Goal: Information Seeking & Learning: Find specific fact

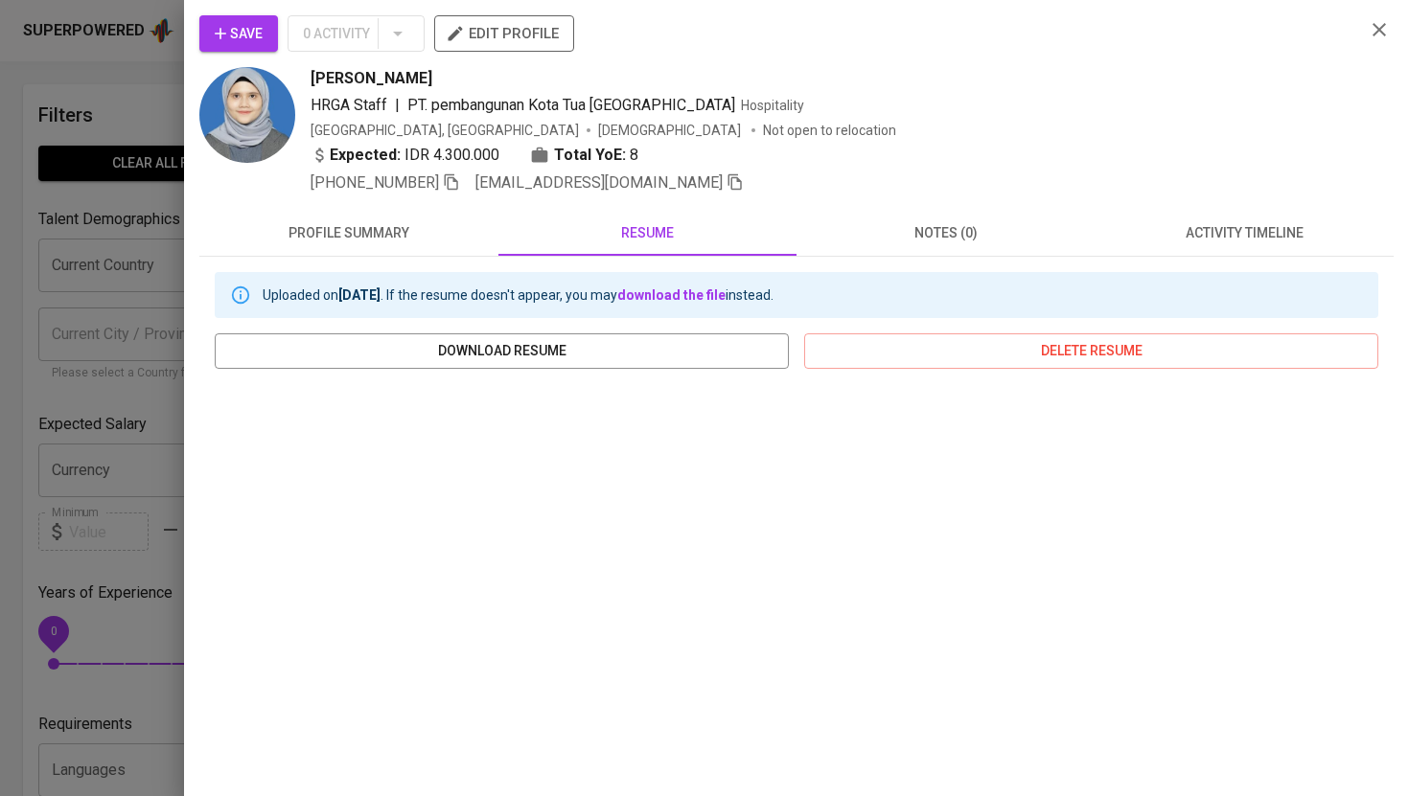
click at [1386, 30] on icon "button" at bounding box center [1379, 29] width 23 height 23
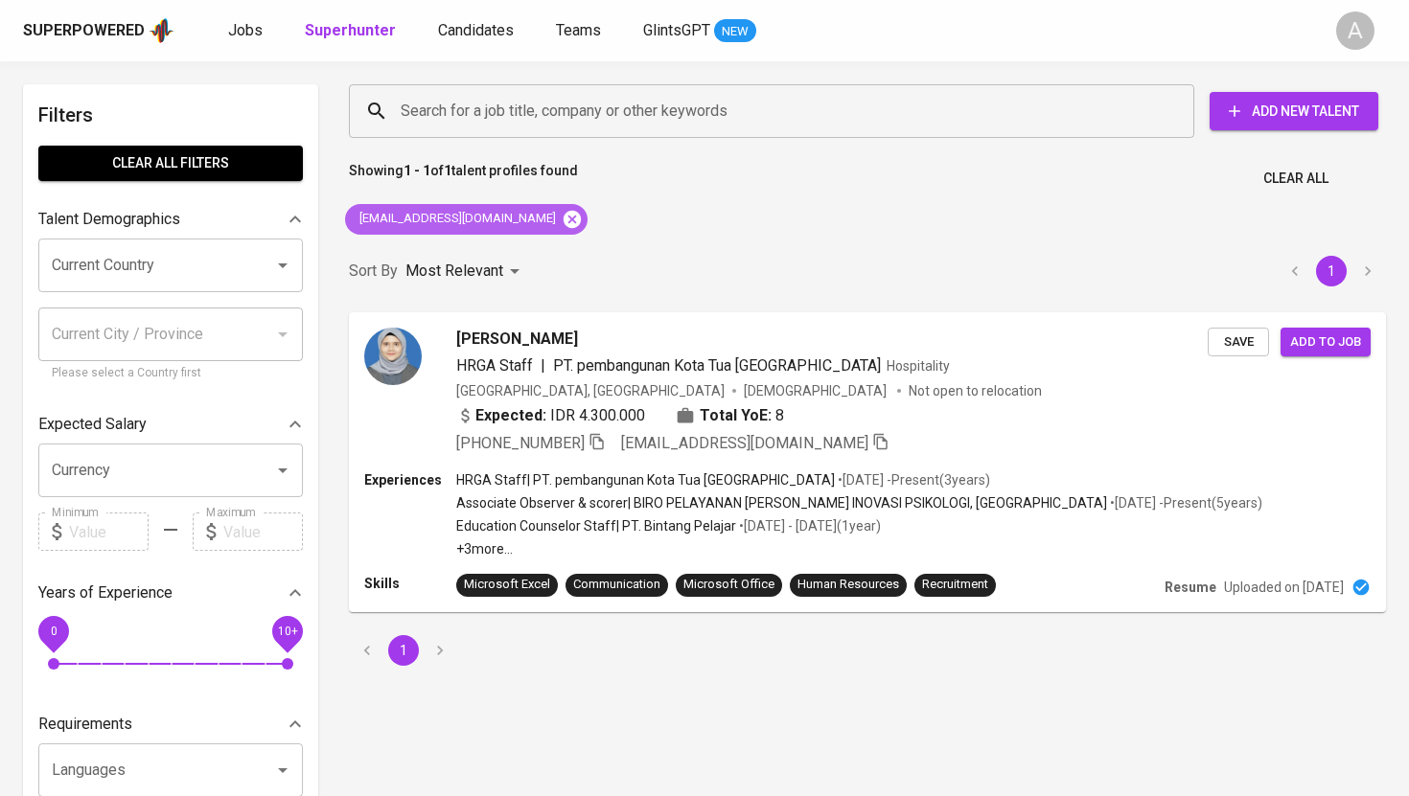
click at [562, 210] on icon at bounding box center [572, 219] width 21 height 21
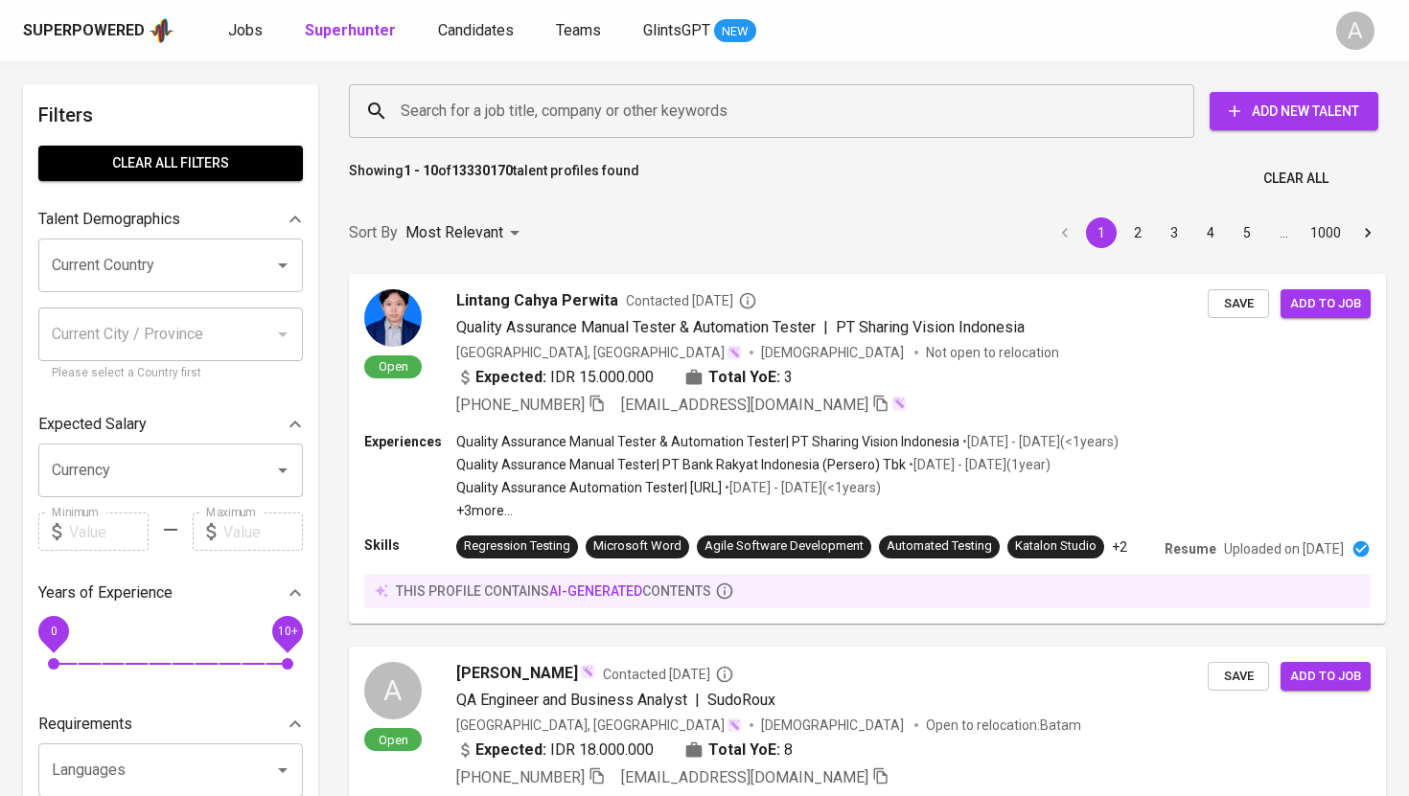
click at [565, 114] on input "Search for a job title, company or other keywords" at bounding box center [776, 111] width 761 height 36
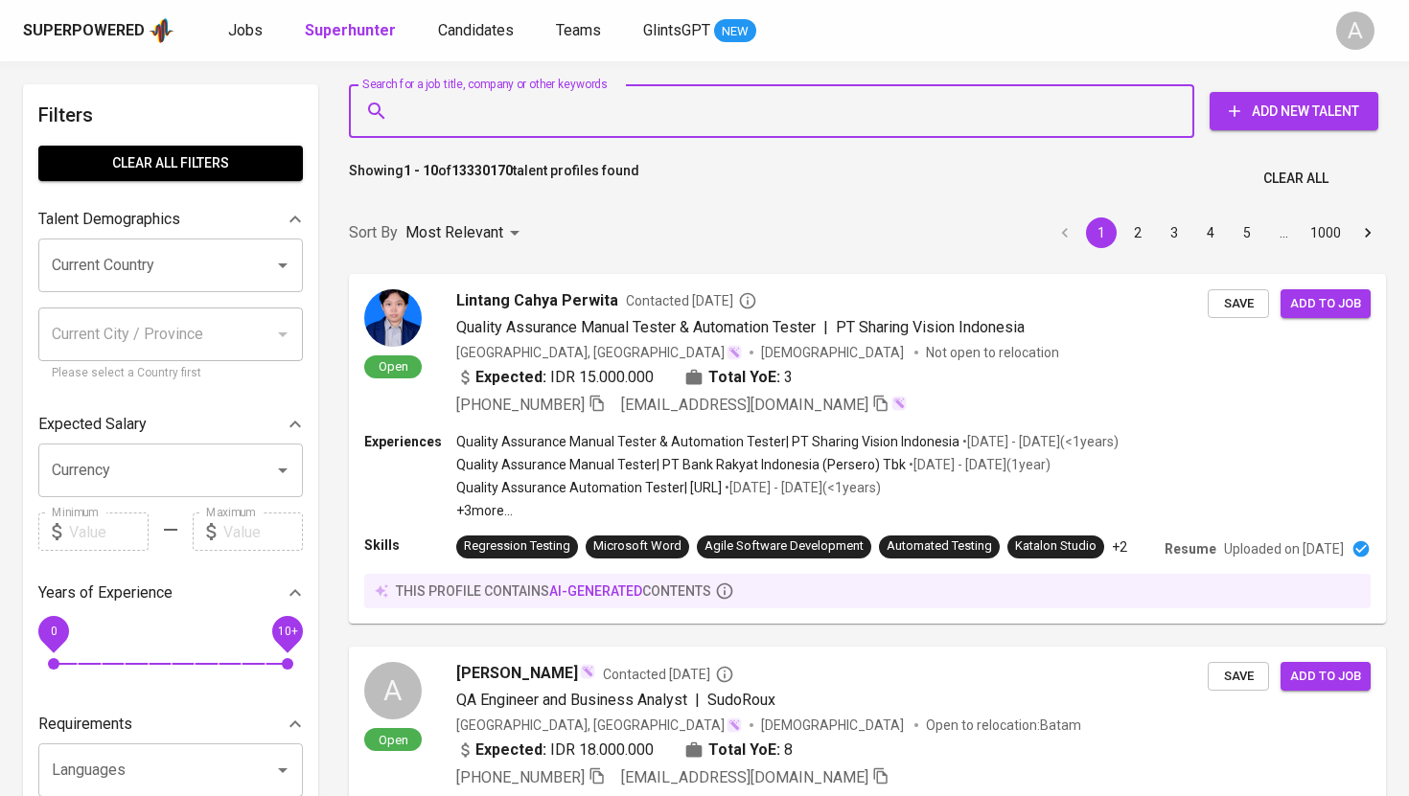
paste input "[EMAIL_ADDRESS][DOMAIN_NAME]"
type input "[EMAIL_ADDRESS][DOMAIN_NAME]"
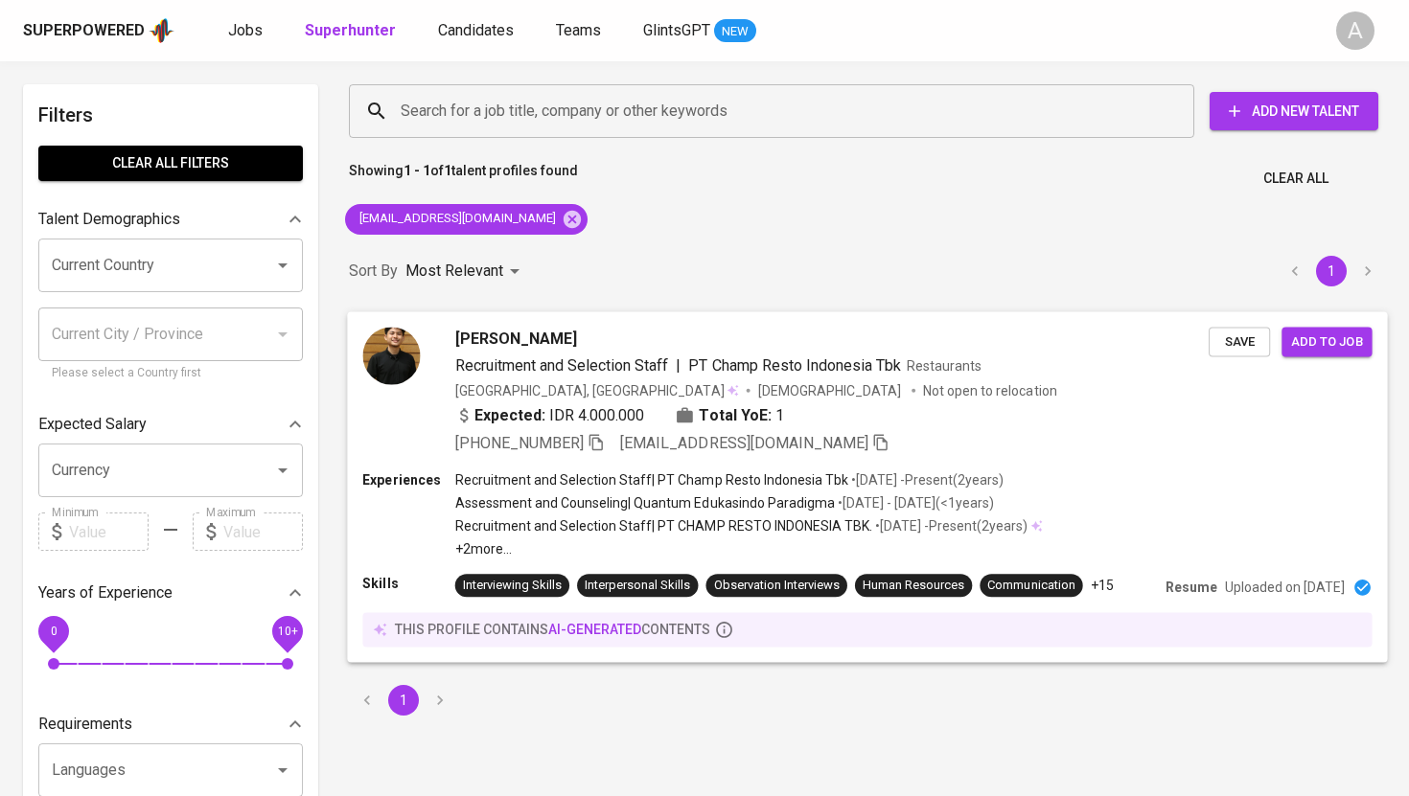
click at [403, 344] on img at bounding box center [391, 356] width 58 height 58
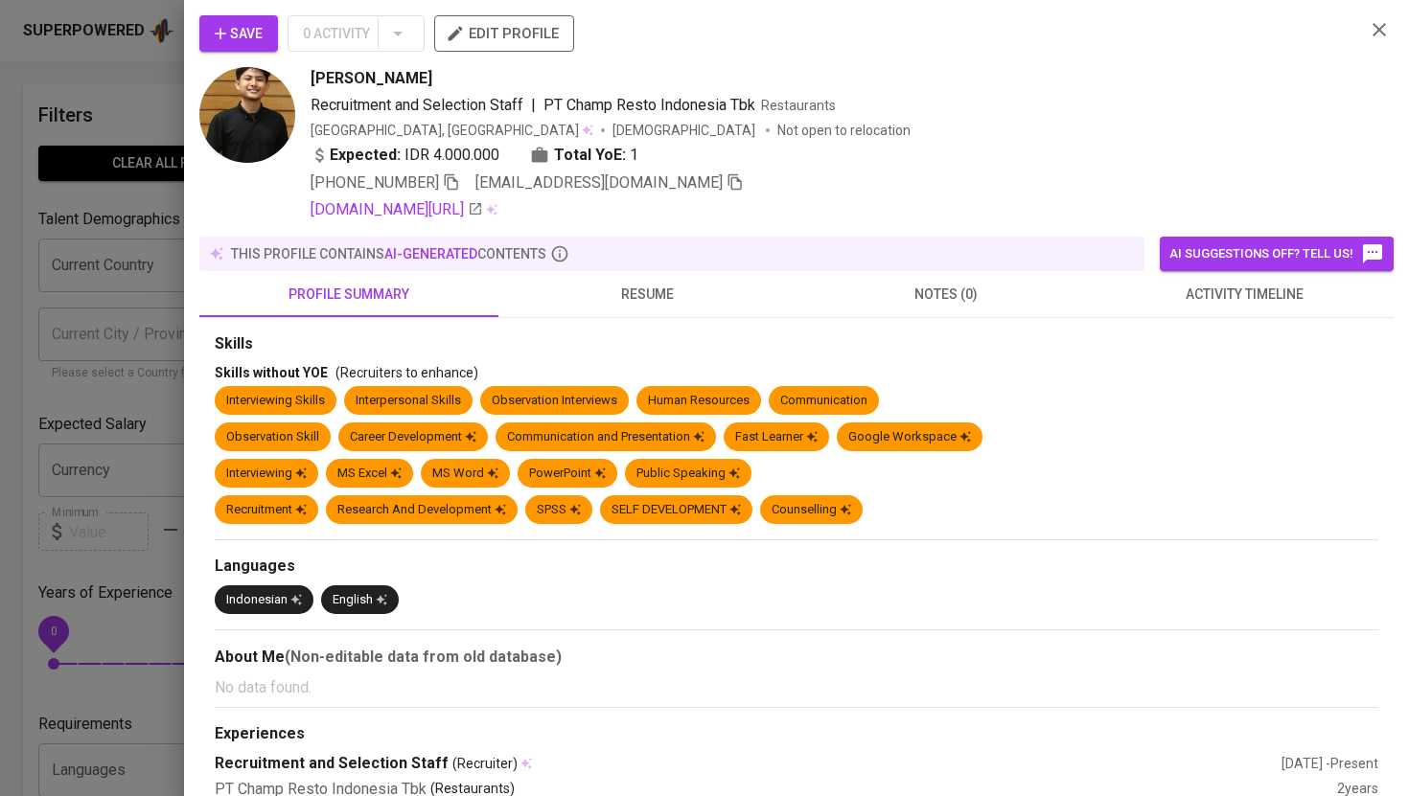
click at [255, 77] on img at bounding box center [247, 115] width 96 height 96
click at [251, 120] on img at bounding box center [247, 115] width 96 height 96
click at [1391, 27] on button "button" at bounding box center [1379, 29] width 29 height 29
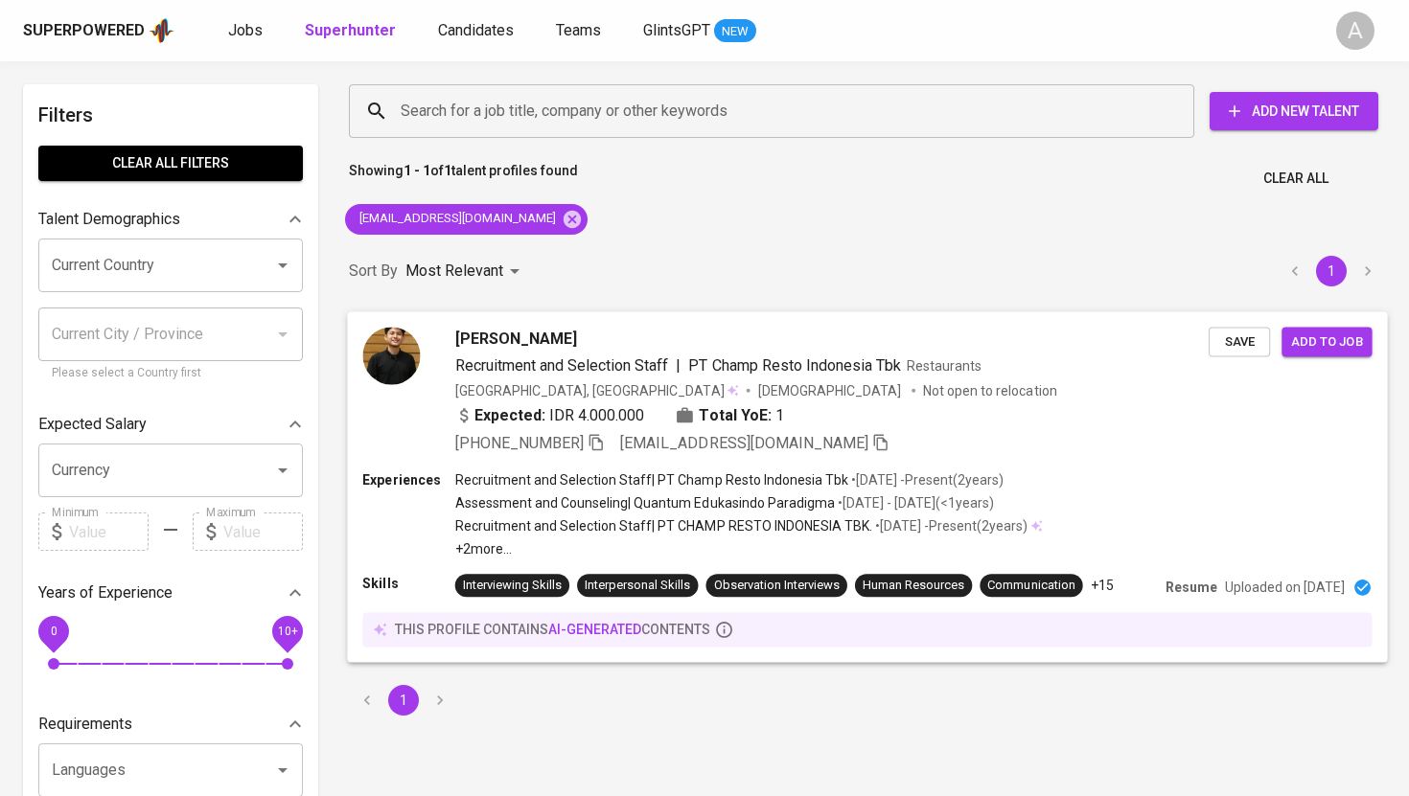
click at [407, 360] on img at bounding box center [391, 356] width 58 height 58
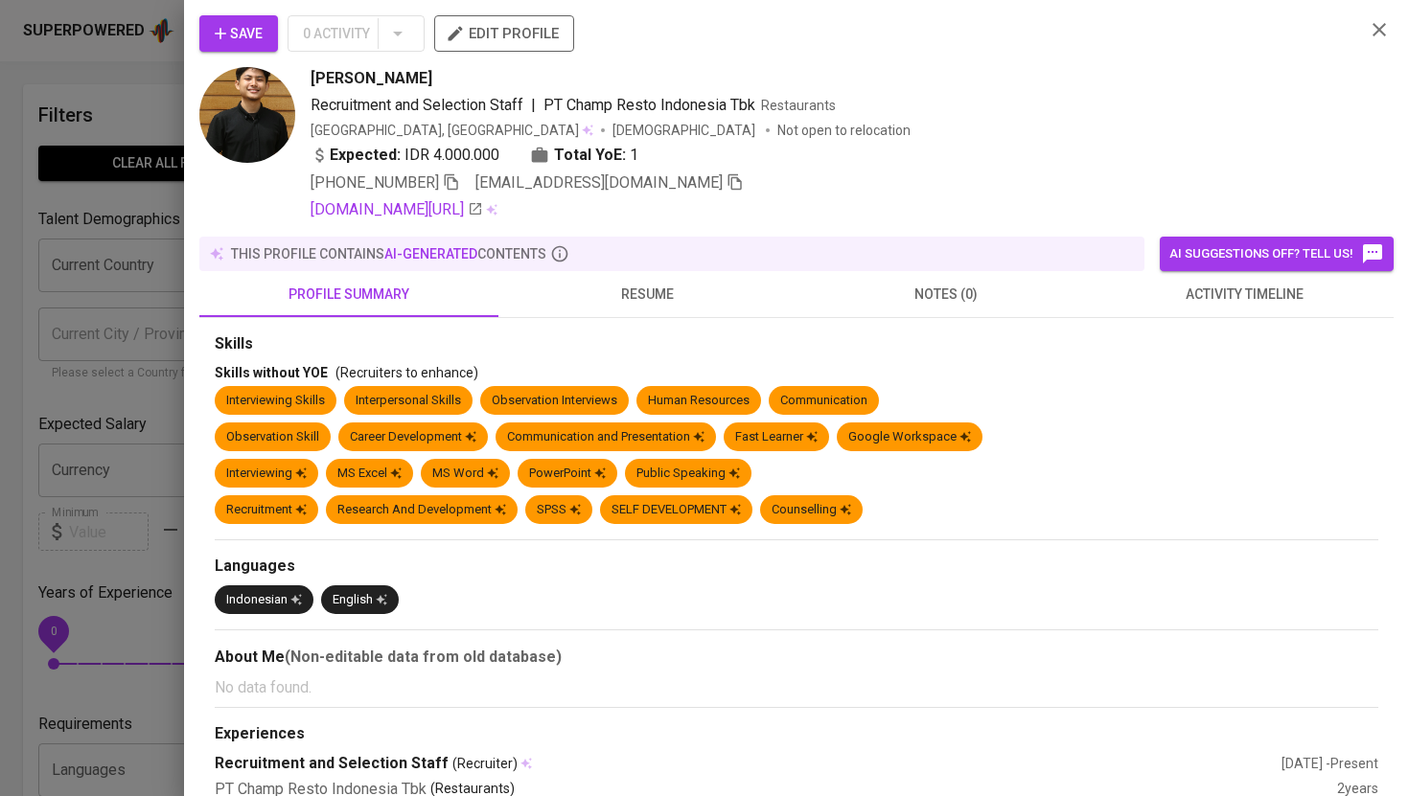
click at [273, 114] on img at bounding box center [247, 115] width 96 height 96
click at [654, 293] on span "resume" at bounding box center [648, 295] width 276 height 24
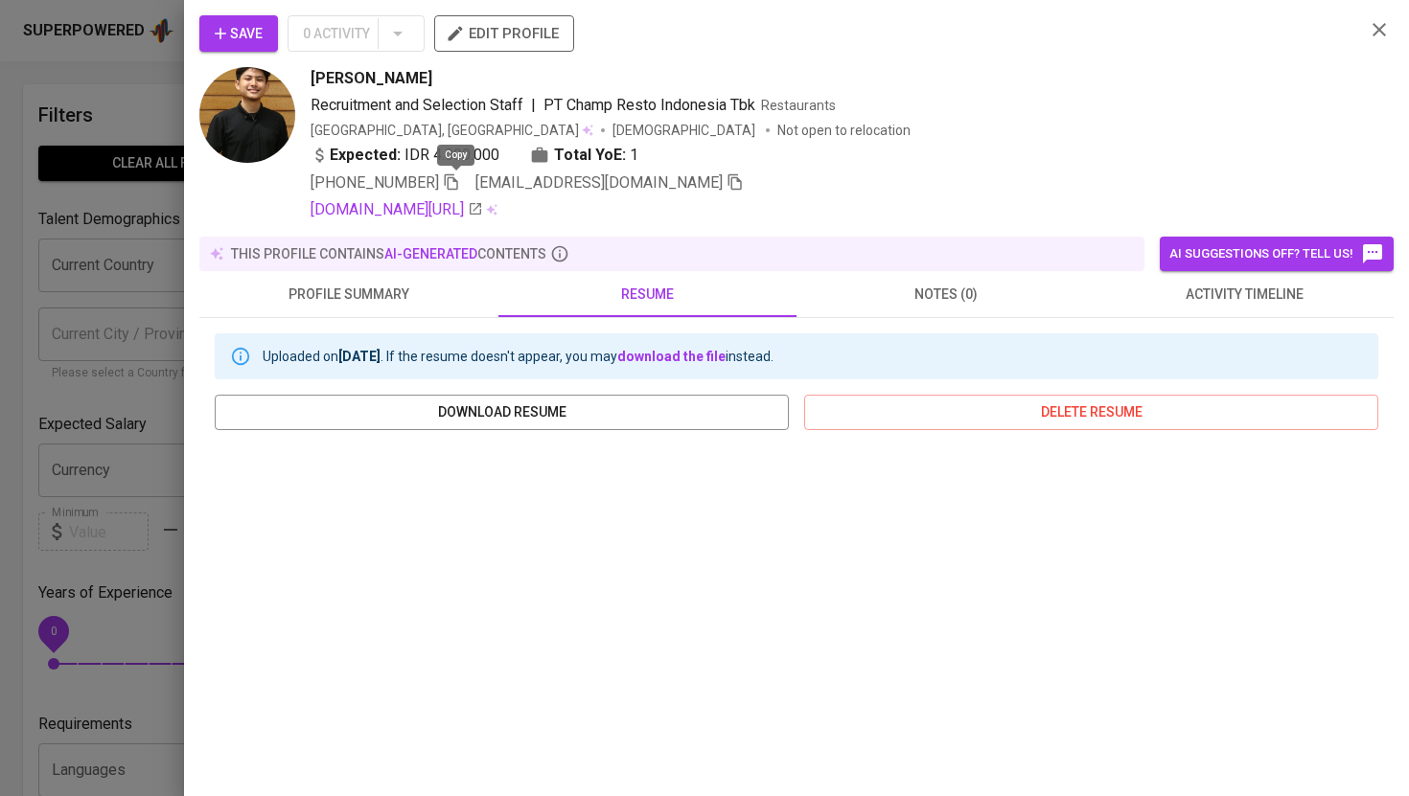
click at [458, 181] on icon "button" at bounding box center [451, 182] width 13 height 16
click at [1377, 25] on icon "button" at bounding box center [1379, 29] width 23 height 23
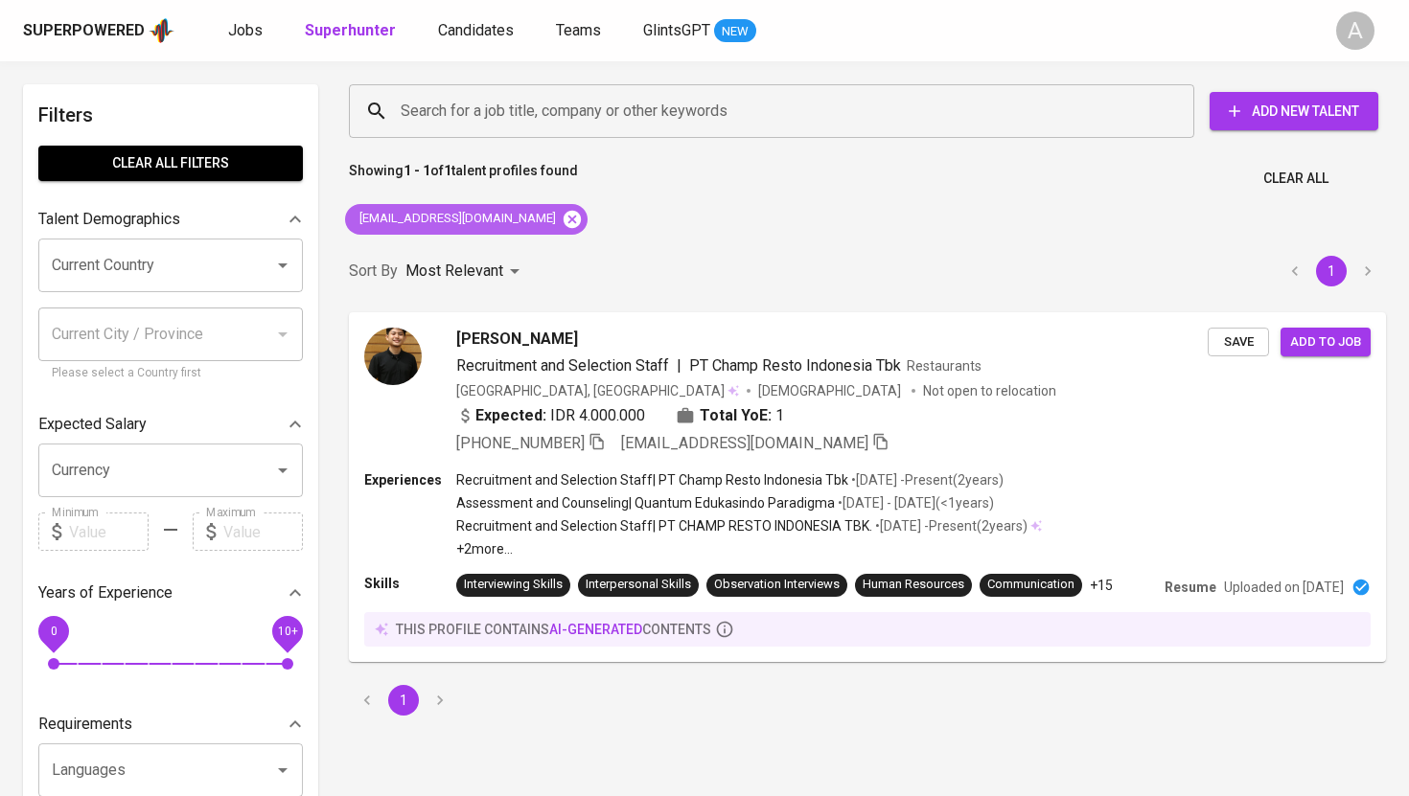
click at [564, 218] on icon at bounding box center [572, 218] width 17 height 17
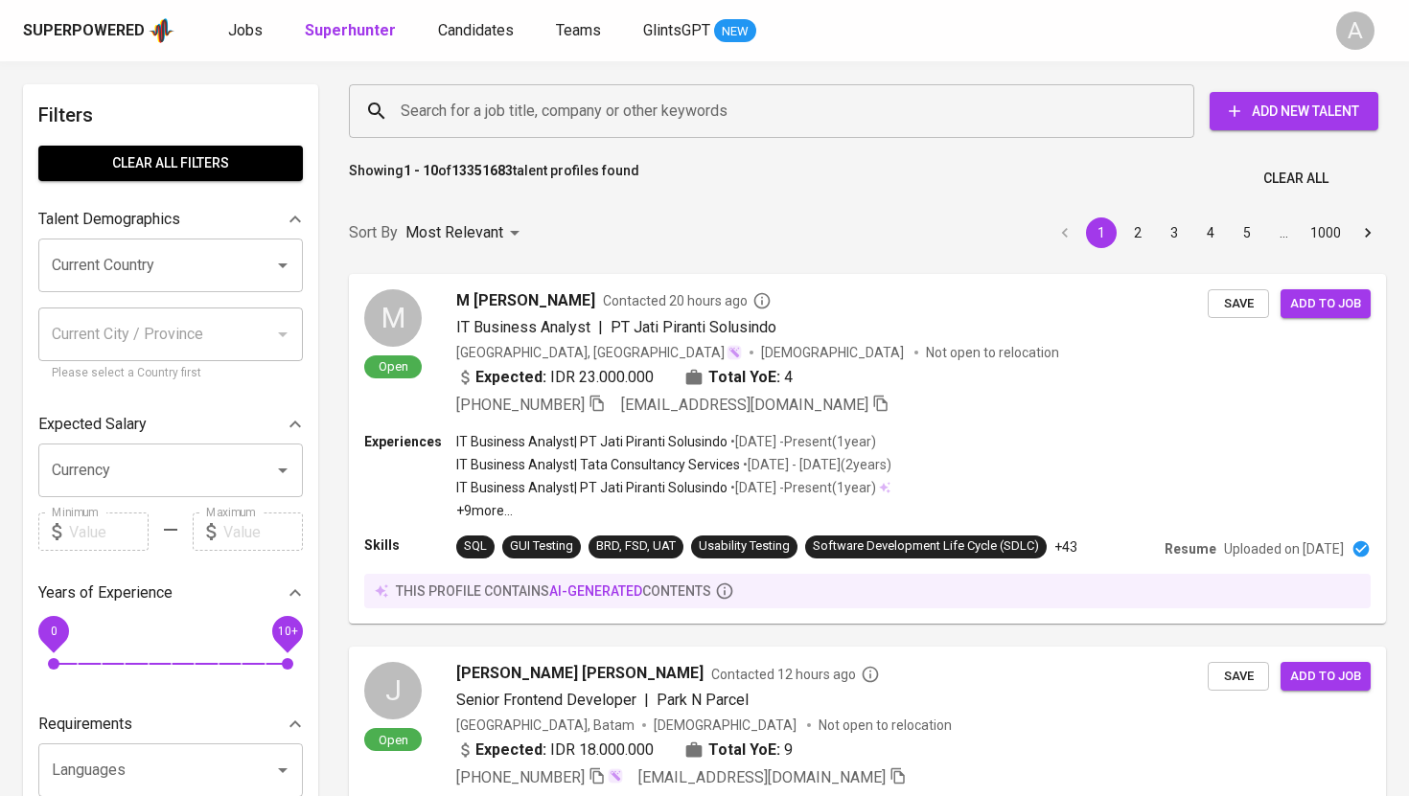
click at [559, 124] on input "Search for a job title, company or other keywords" at bounding box center [776, 111] width 761 height 36
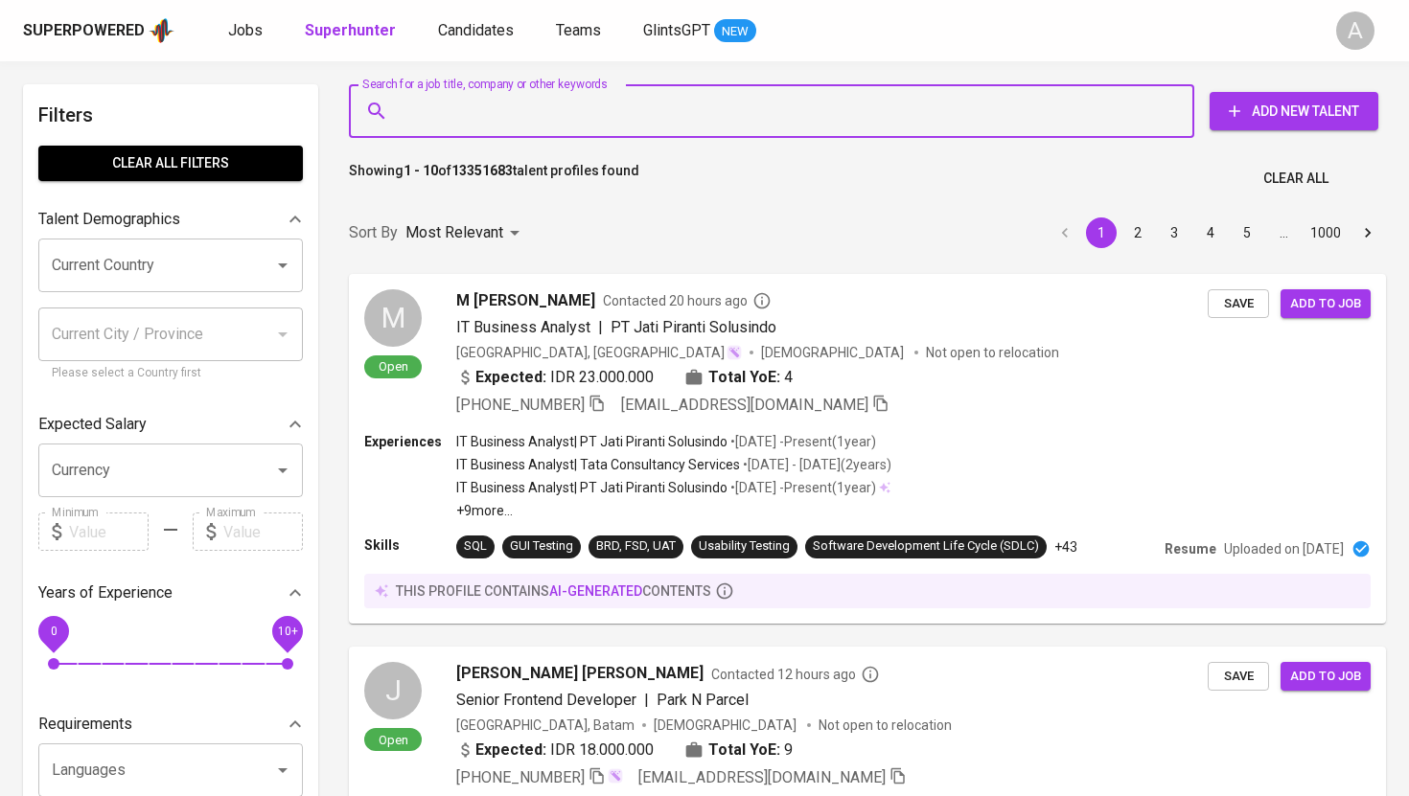
paste input "[EMAIL_ADDRESS][DOMAIN_NAME]"
type input "[EMAIL_ADDRESS][DOMAIN_NAME]"
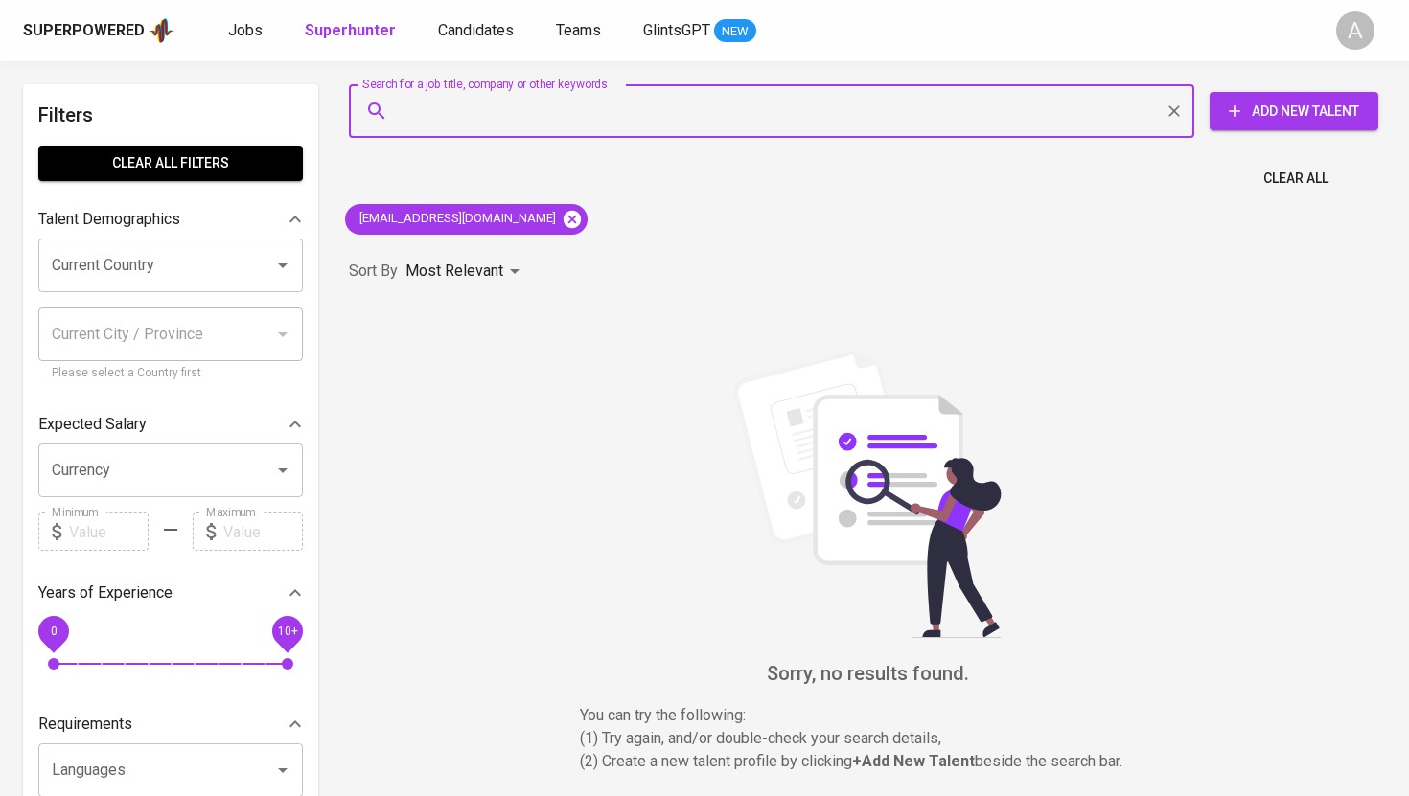
click at [564, 225] on icon at bounding box center [572, 218] width 17 height 17
